Goal: Find specific page/section

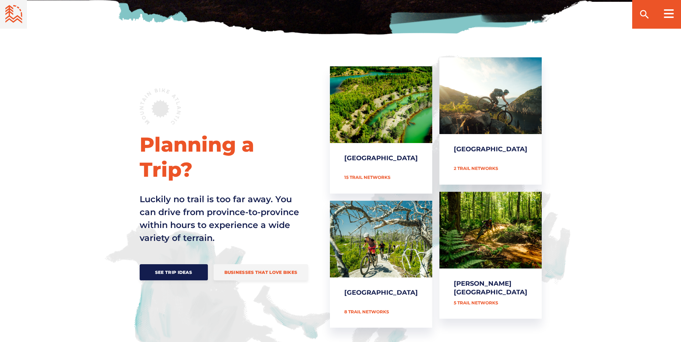
scroll to position [287, 0]
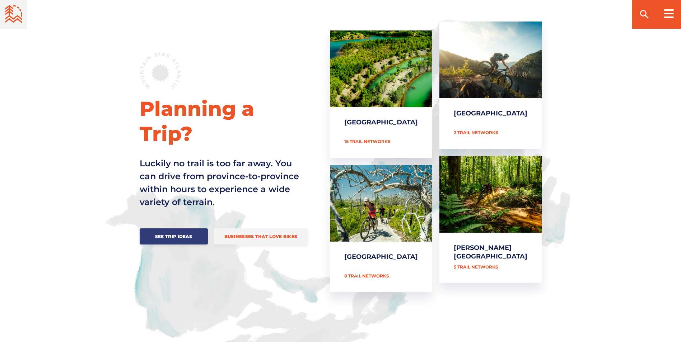
click at [167, 234] on span "See Trip Ideas" at bounding box center [173, 236] width 47 height 5
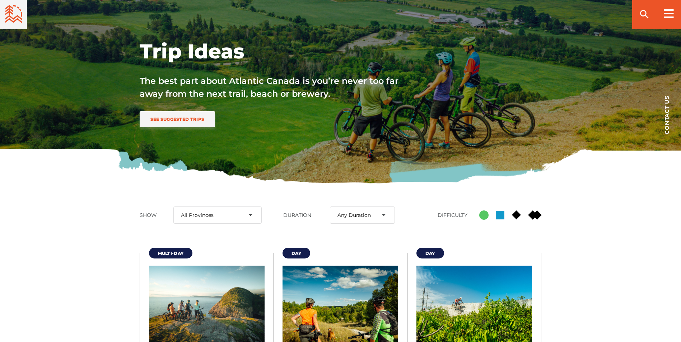
scroll to position [108, 0]
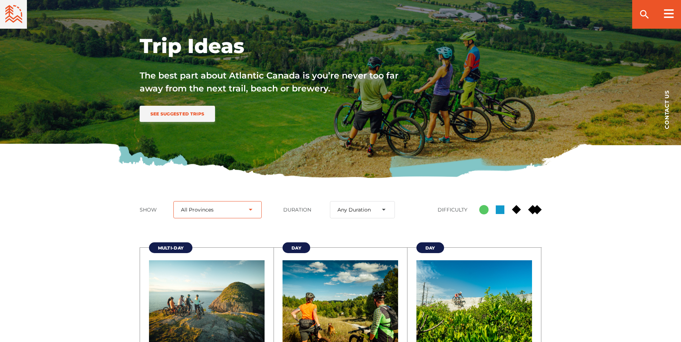
click at [251, 209] on select "All Provinces New Brunswick Newfoundland and Labrador Nova Scotia Prince Edward…" at bounding box center [217, 209] width 88 height 17
select select "31"
click at [178, 201] on select "All Provinces New Brunswick Newfoundland and Labrador Nova Scotia Prince Edward…" at bounding box center [217, 209] width 88 height 17
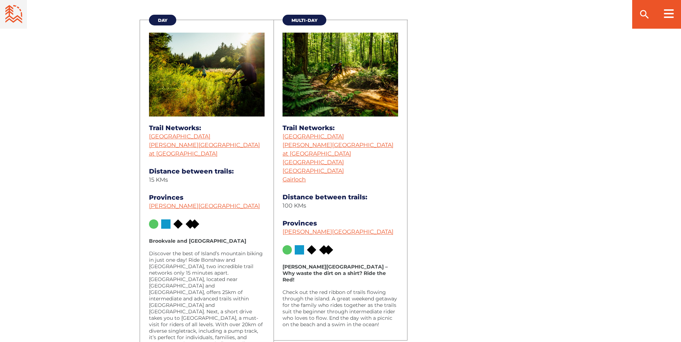
scroll to position [323, 0]
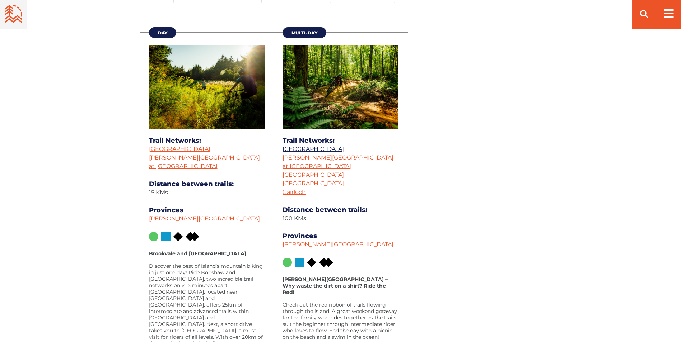
click at [320, 148] on link "Bonshaw Provincial Park" at bounding box center [312, 149] width 61 height 7
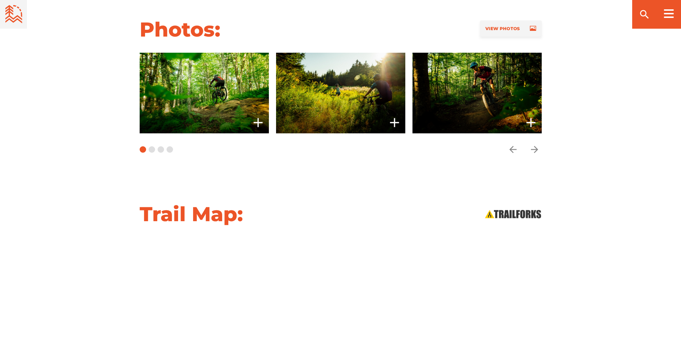
scroll to position [682, 0]
